Goal: Information Seeking & Learning: Check status

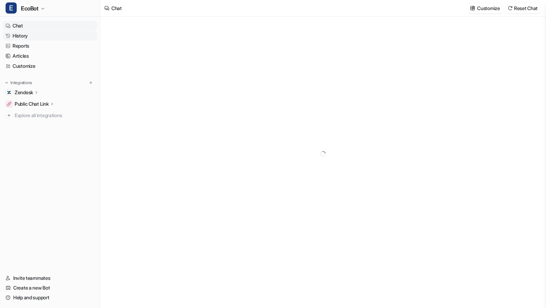
type textarea "**********"
click at [33, 39] on link "History" at bounding box center [50, 36] width 94 height 10
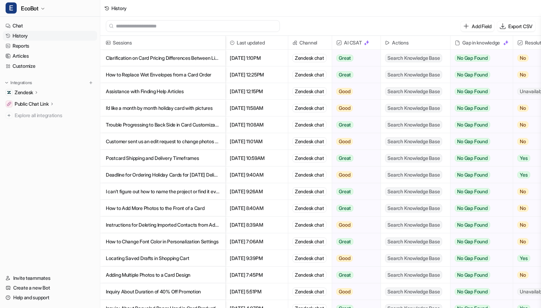
click at [214, 175] on p "Deadline for Ordering Holiday Cards for [DATE] Delivery" at bounding box center [163, 175] width 114 height 17
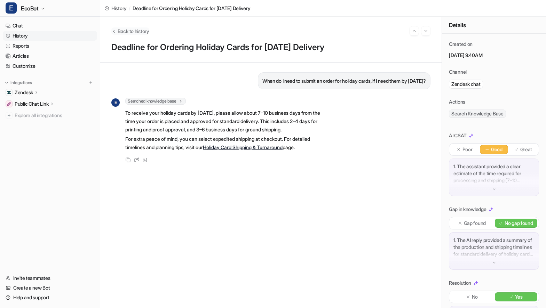
click at [136, 31] on span "Back to history" at bounding box center [134, 31] width 32 height 7
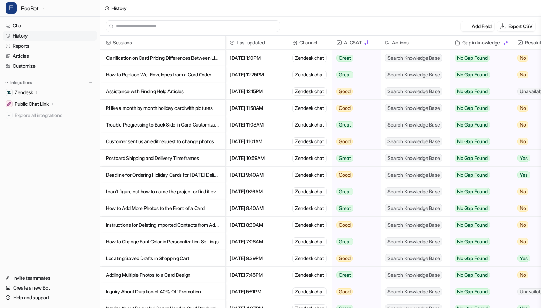
click at [211, 144] on p "Customer sent us an edit request to change photos but we printed and delivered …" at bounding box center [163, 141] width 114 height 17
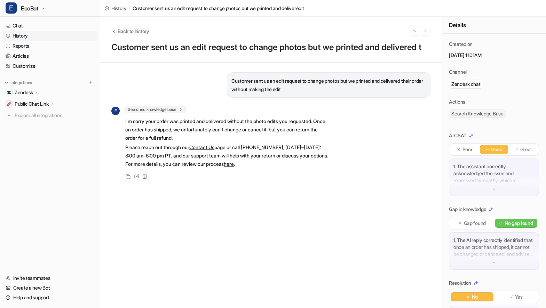
click at [140, 32] on span "Back to history" at bounding box center [134, 31] width 32 height 7
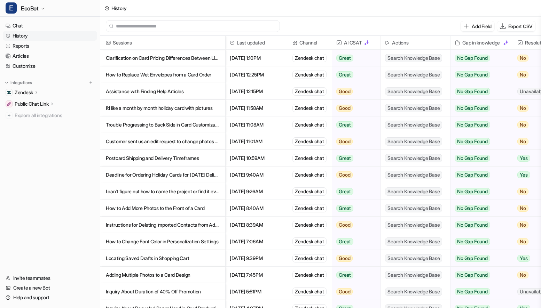
click at [180, 123] on p "Trouble Progressing to Back Side in Card Customization Process" at bounding box center [163, 125] width 114 height 17
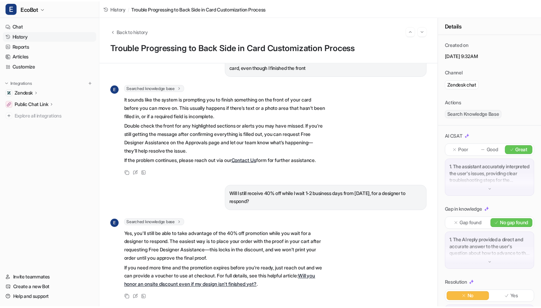
scroll to position [152, 0]
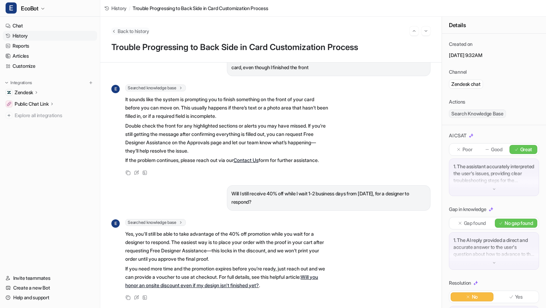
click at [121, 29] on span "Back to history" at bounding box center [134, 31] width 32 height 7
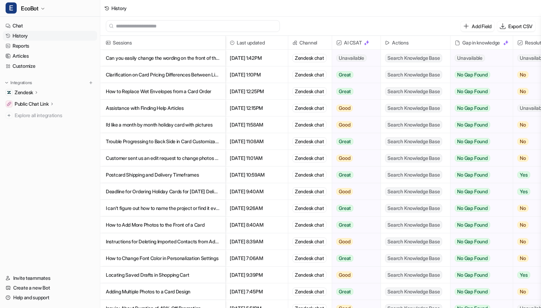
click at [201, 107] on p "Assistance with Finding Help Articles" at bounding box center [163, 108] width 114 height 17
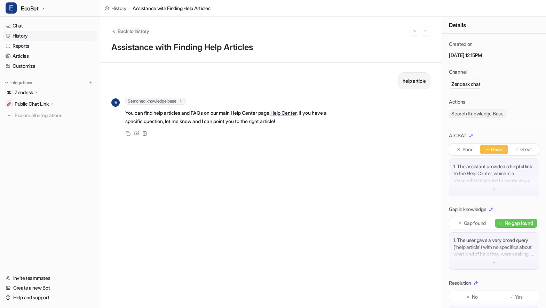
click at [130, 33] on span "Back to history" at bounding box center [134, 31] width 32 height 7
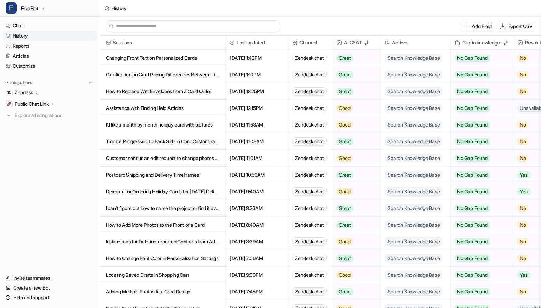
click at [196, 91] on p "How to Replace Wet Envelopes from a Card Order" at bounding box center [163, 91] width 114 height 17
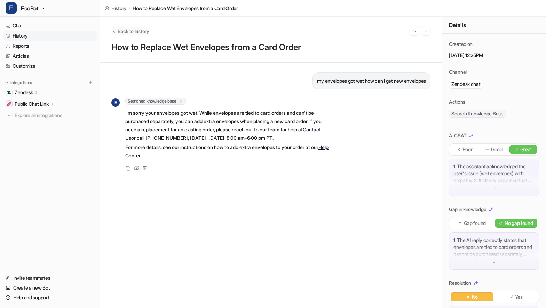
click at [133, 31] on span "Back to history" at bounding box center [134, 31] width 32 height 7
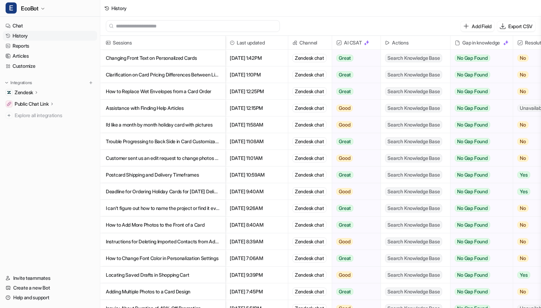
click at [205, 55] on p "Changing Front Text on Personalized Cards" at bounding box center [163, 58] width 114 height 17
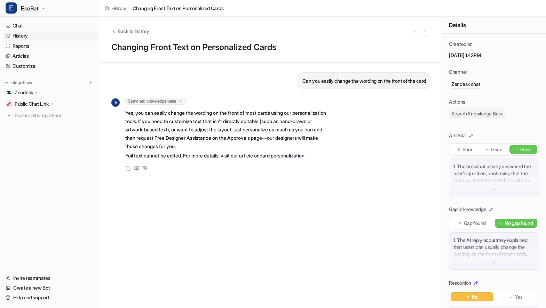
click at [134, 36] on div "Back to history Changing Front Text on Personalized Cards" at bounding box center [271, 40] width 342 height 46
click at [133, 28] on span "Back to history" at bounding box center [134, 31] width 32 height 7
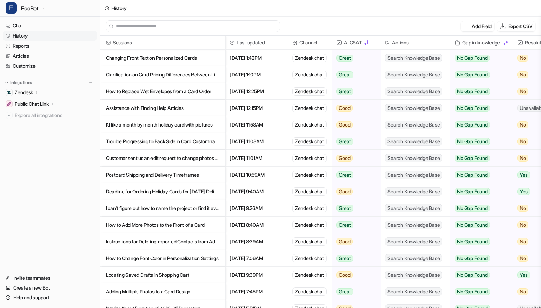
click at [217, 123] on p "I’d like a month by month holiday card with pictures" at bounding box center [163, 125] width 114 height 17
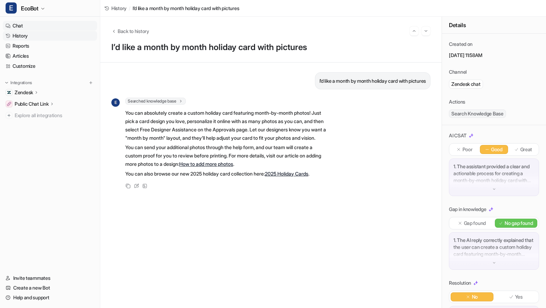
click at [34, 24] on link "Chat" at bounding box center [50, 26] width 94 height 10
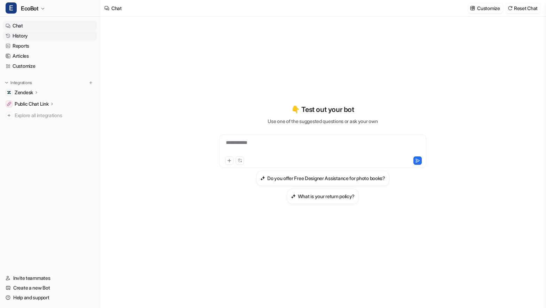
click at [32, 35] on link "History" at bounding box center [50, 36] width 94 height 10
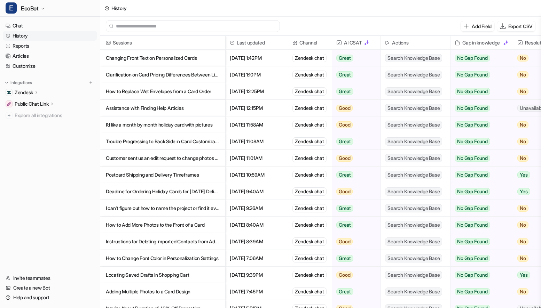
click at [196, 158] on p "Customer sent us an edit request to change photos but we printed and delivered …" at bounding box center [163, 158] width 114 height 17
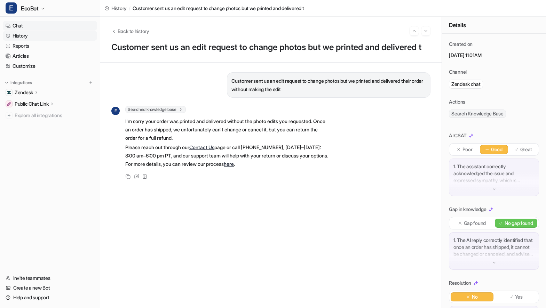
click at [36, 27] on link "Chat" at bounding box center [50, 26] width 94 height 10
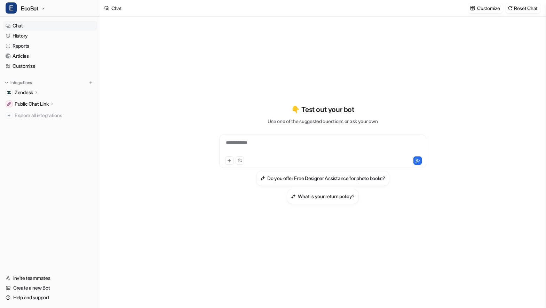
type textarea "**********"
click at [40, 38] on link "History" at bounding box center [50, 36] width 94 height 10
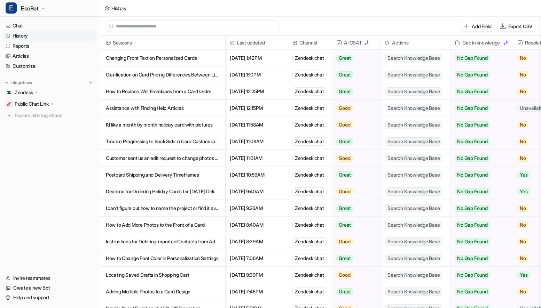
click at [53, 35] on link "History" at bounding box center [50, 36] width 94 height 10
